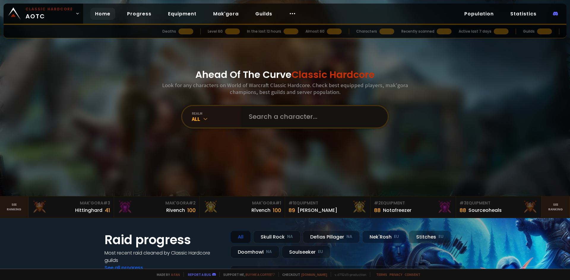
click at [260, 110] on input "text" at bounding box center [312, 116] width 135 height 21
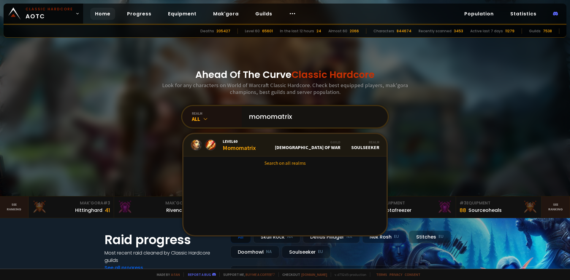
type input "momomatrix"
click at [234, 145] on div "Level 60 Momomatrix" at bounding box center [239, 145] width 33 height 13
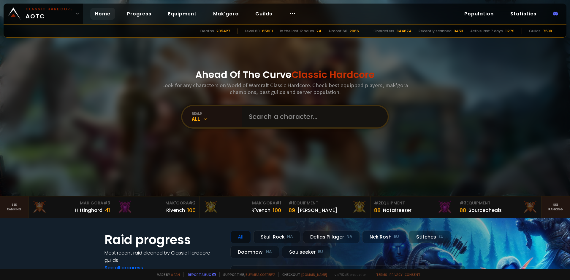
click at [276, 122] on input "text" at bounding box center [312, 116] width 135 height 21
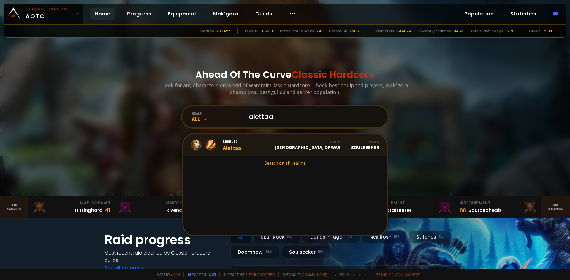
type input "alettaa"
click at [231, 141] on span "Level 60" at bounding box center [232, 141] width 18 height 5
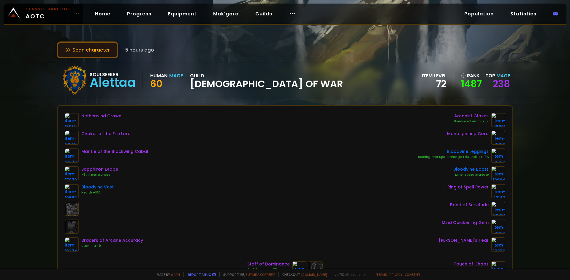
click at [99, 46] on button "Scan character" at bounding box center [87, 50] width 61 height 17
click at [178, 11] on link "Equipment" at bounding box center [182, 14] width 38 height 12
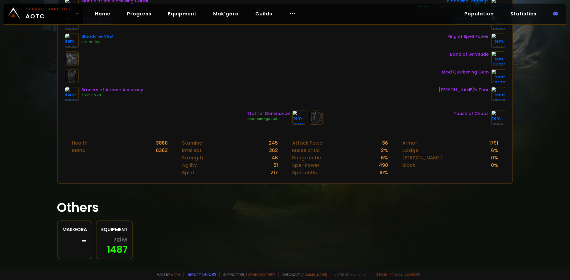
scroll to position [152, 0]
